Goal: Task Accomplishment & Management: Manage account settings

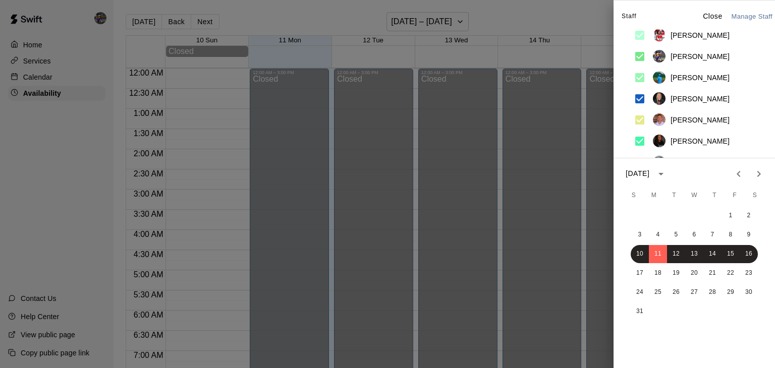
scroll to position [634, 0]
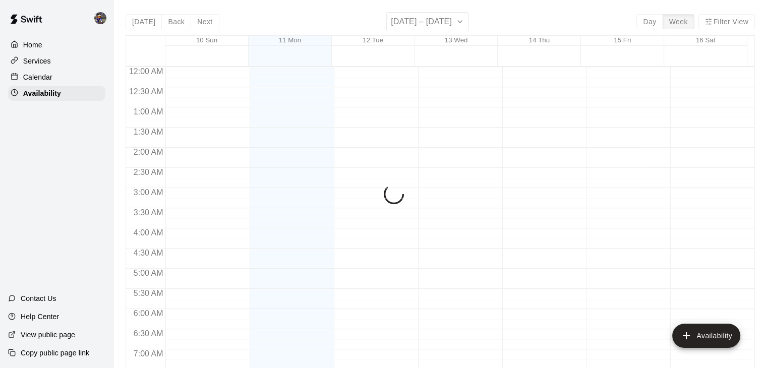
scroll to position [655, 0]
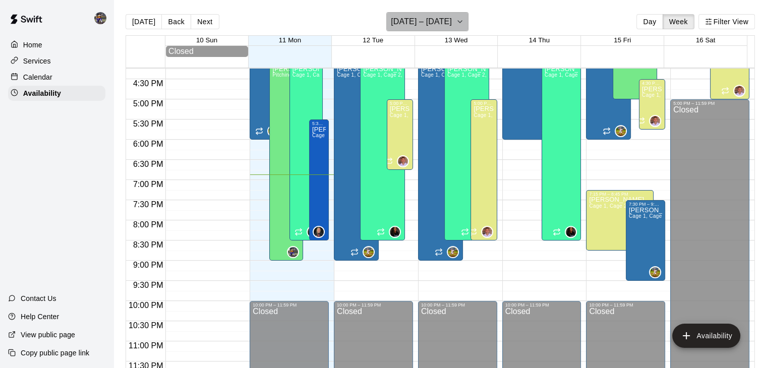
click at [448, 21] on button "[DATE] – [DATE]" at bounding box center [427, 21] width 82 height 19
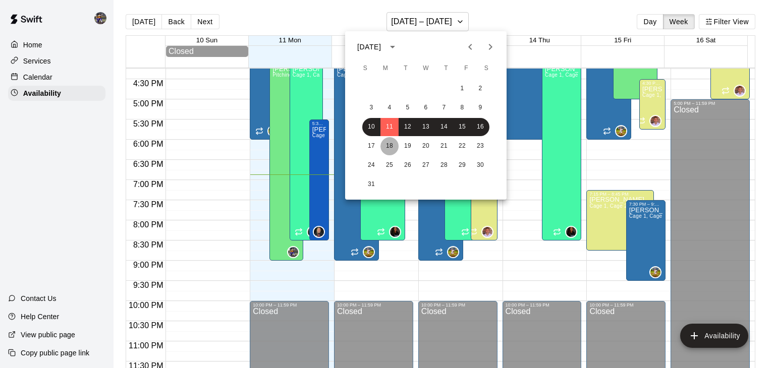
click at [393, 147] on button "18" at bounding box center [389, 146] width 18 height 18
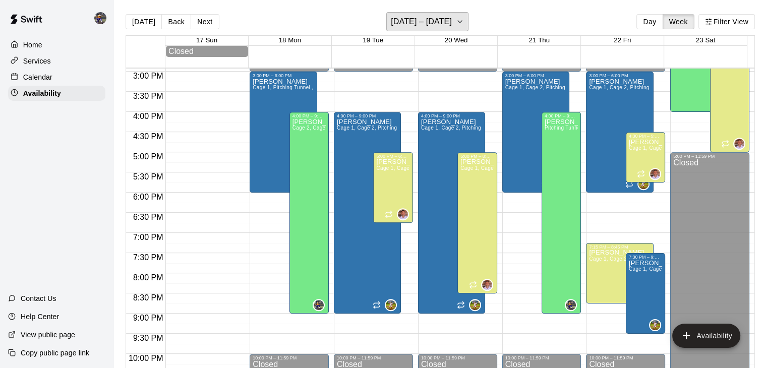
scroll to position [601, 0]
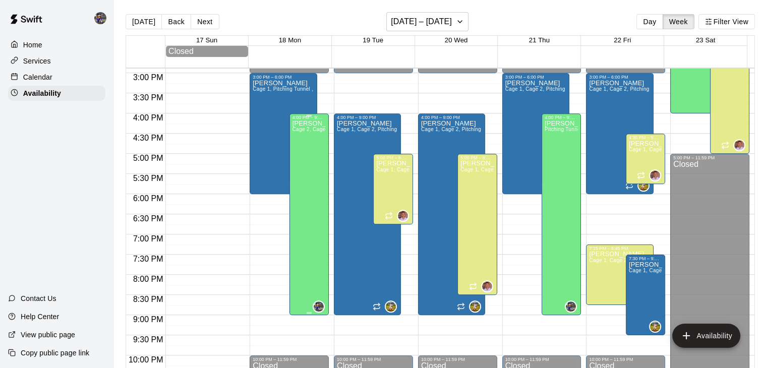
click at [316, 230] on div "[PERSON_NAME] Cage 2, Cage 1, Pitching Tunnel" at bounding box center [308, 304] width 33 height 368
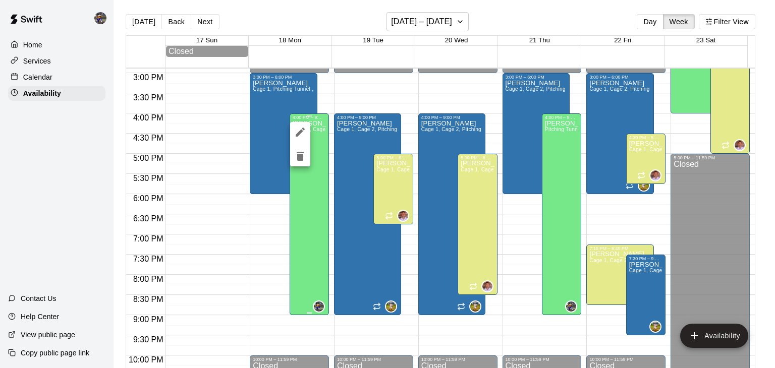
click at [316, 230] on div at bounding box center [387, 184] width 775 height 368
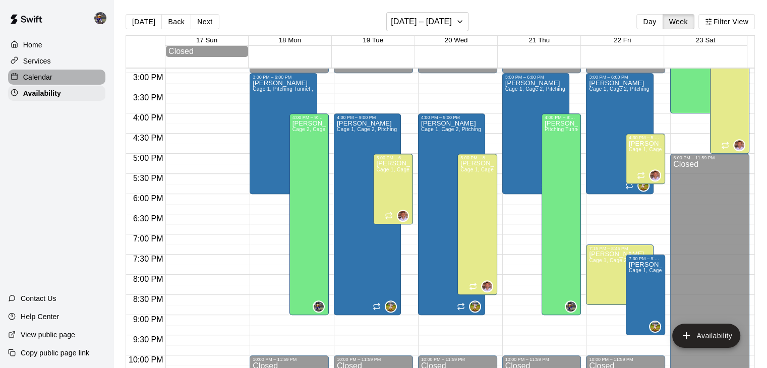
click at [63, 76] on div "Calendar" at bounding box center [56, 77] width 97 height 15
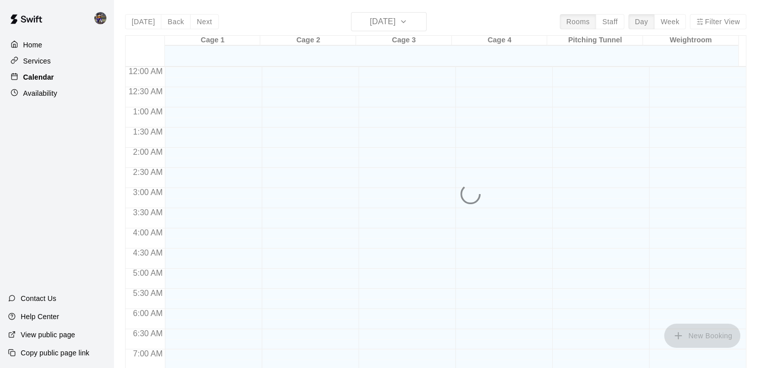
scroll to position [625, 0]
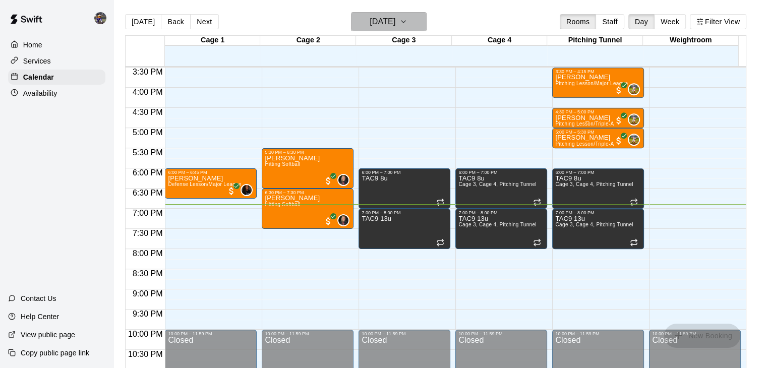
click at [380, 19] on h6 "[DATE]" at bounding box center [383, 22] width 26 height 14
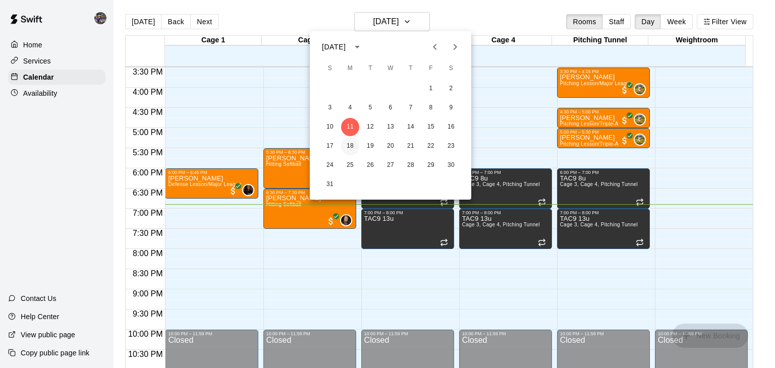
click at [350, 145] on button "18" at bounding box center [350, 146] width 18 height 18
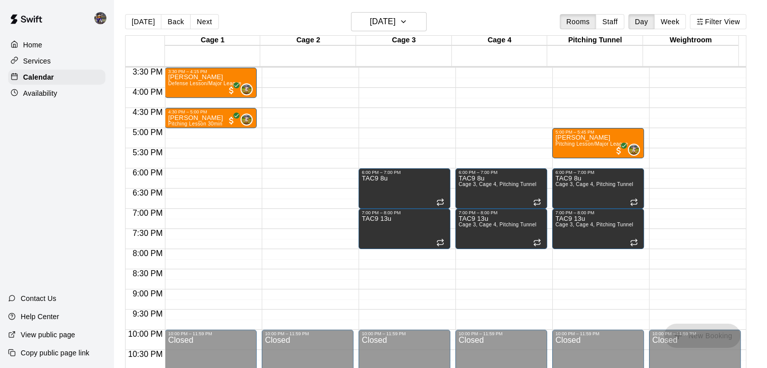
click at [242, 119] on img "Jhonny Montoya" at bounding box center [247, 119] width 10 height 10
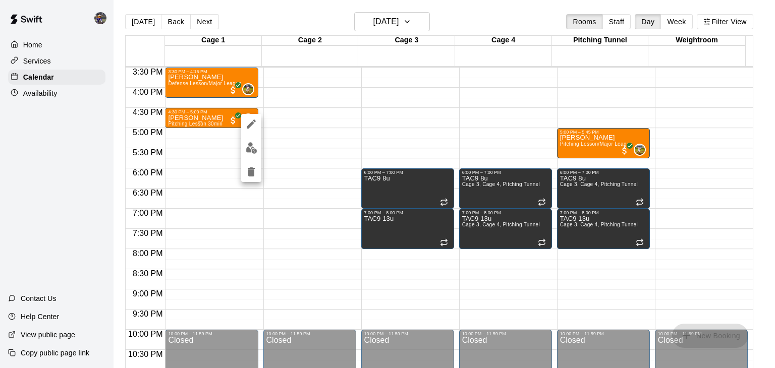
click at [405, 184] on div at bounding box center [387, 184] width 775 height 368
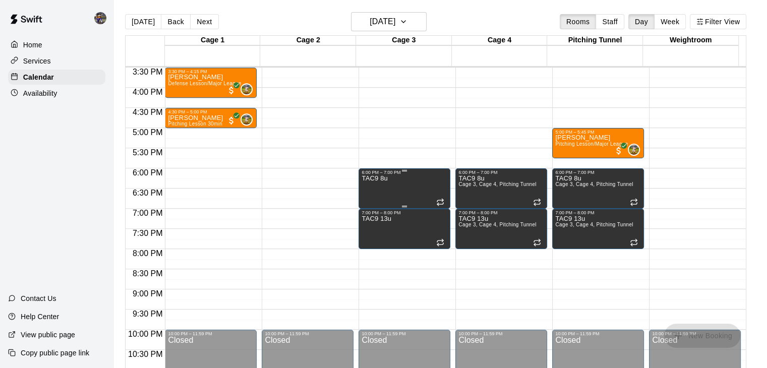
click at [407, 187] on div "TAC9 8u" at bounding box center [405, 359] width 86 height 368
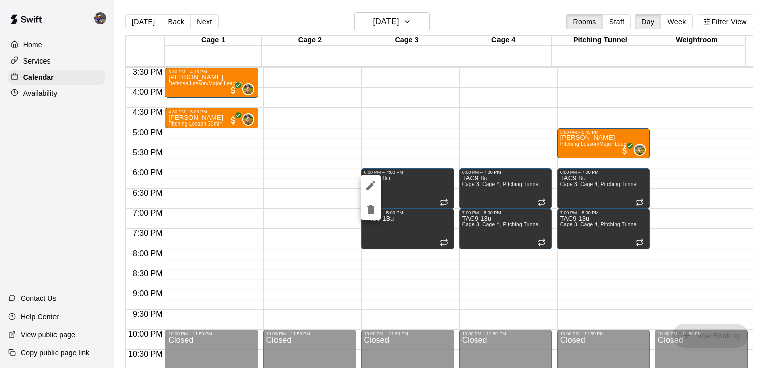
click at [418, 138] on div at bounding box center [387, 184] width 775 height 368
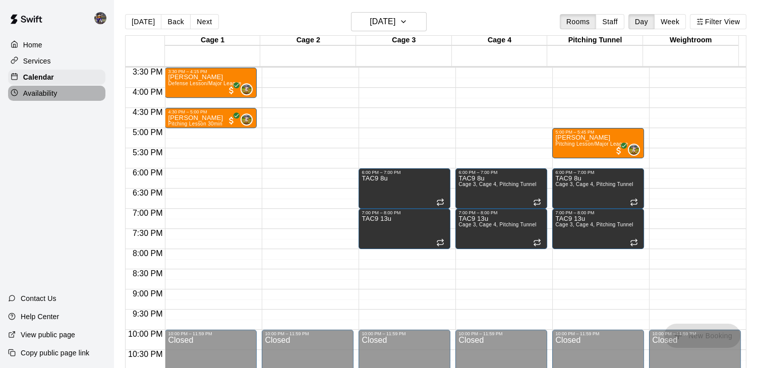
click at [47, 97] on p "Availability" at bounding box center [40, 93] width 34 height 10
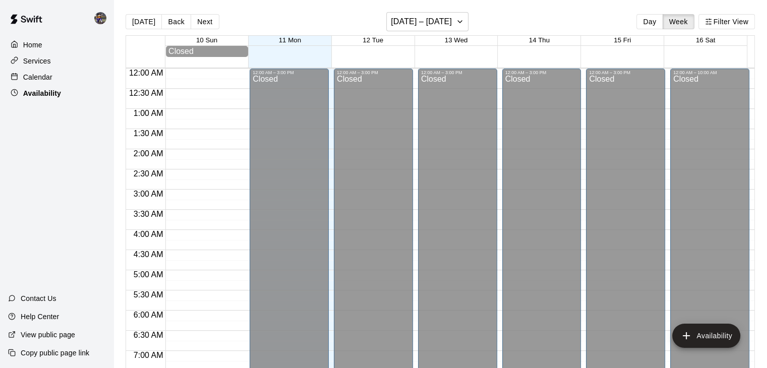
scroll to position [655, 0]
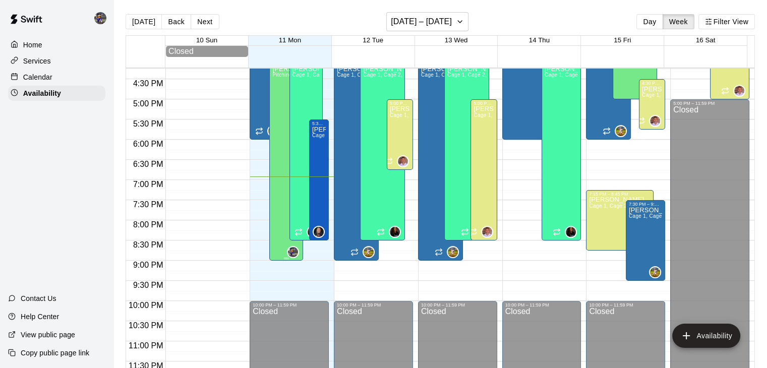
click at [274, 167] on div "[PERSON_NAME] Pitching Tunnel , Cage 2" at bounding box center [286, 250] width 28 height 368
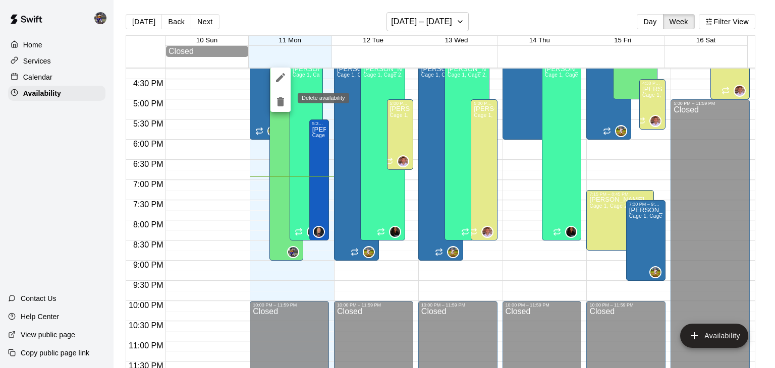
click at [277, 104] on icon "delete" at bounding box center [280, 102] width 12 height 12
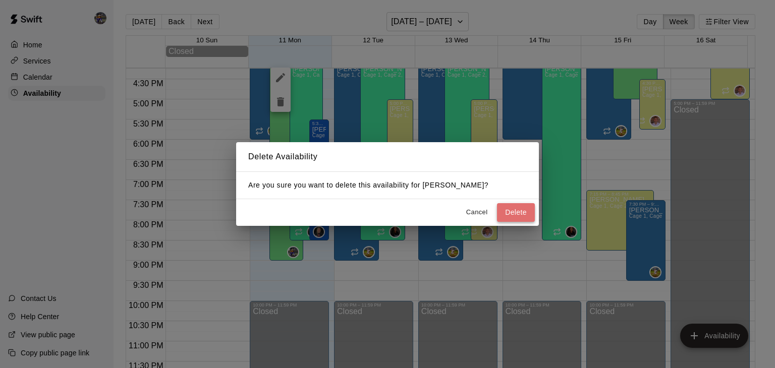
click at [517, 214] on button "Delete" at bounding box center [516, 212] width 38 height 19
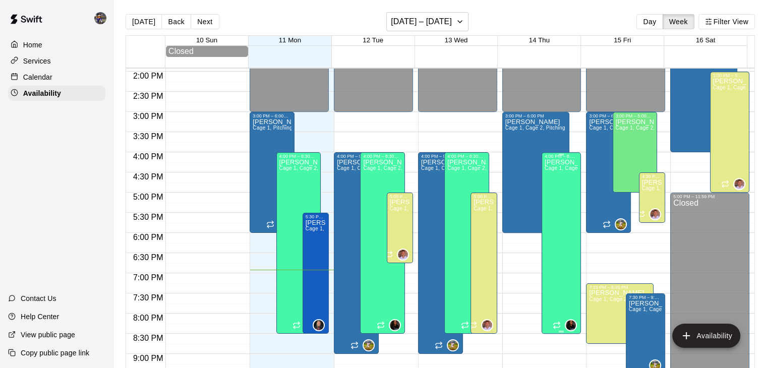
scroll to position [16, 0]
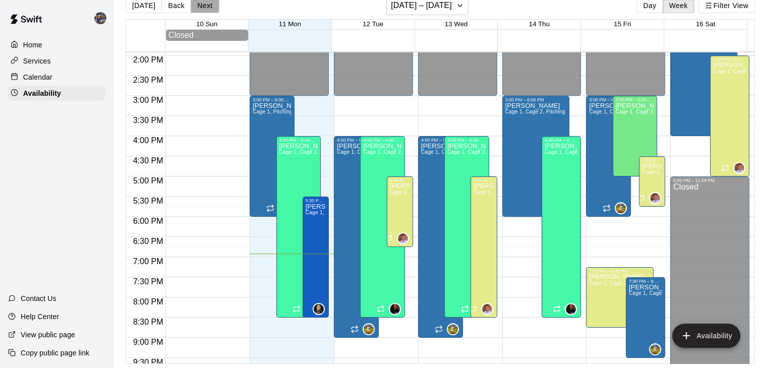
click at [204, 8] on button "Next" at bounding box center [205, 5] width 28 height 15
